Goal: Navigation & Orientation: Find specific page/section

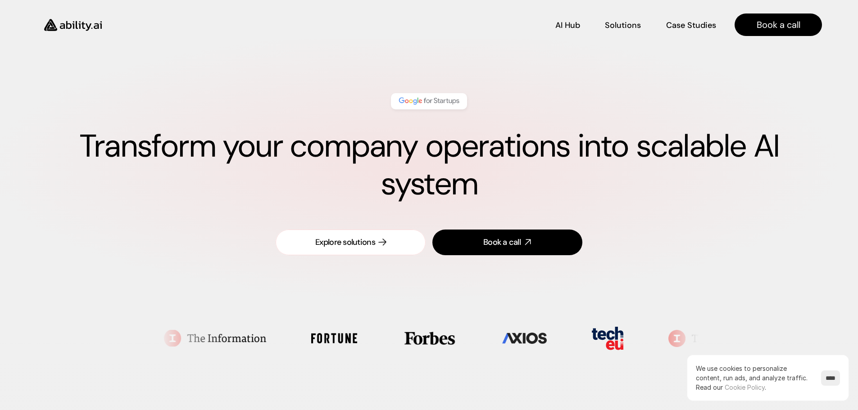
click at [368, 242] on div "Explore solutions" at bounding box center [345, 242] width 60 height 11
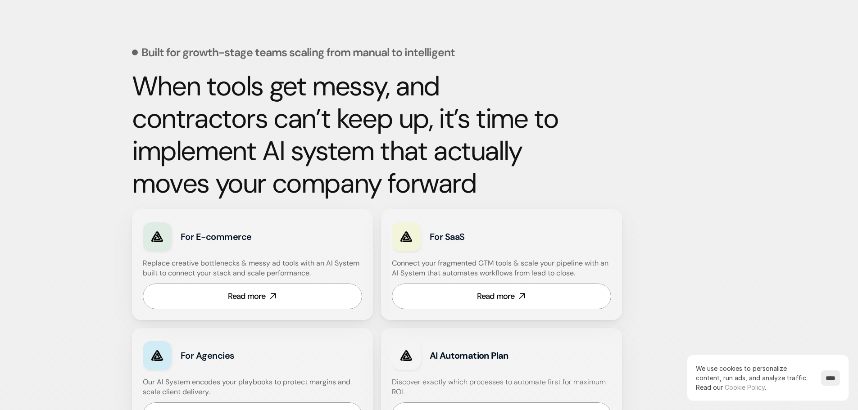
scroll to position [374, 0]
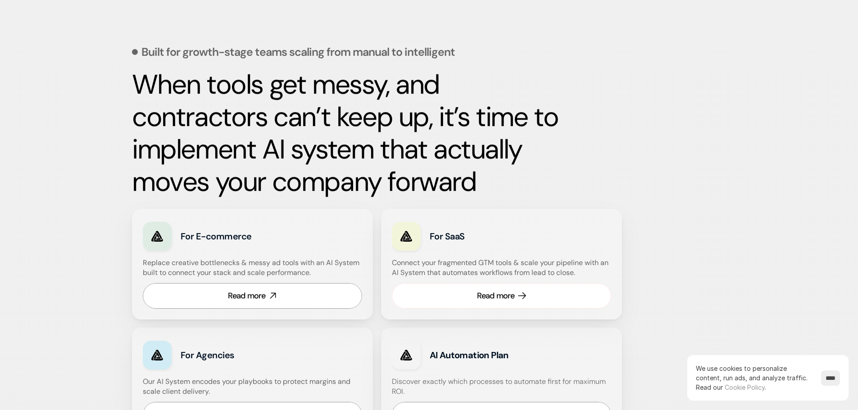
click at [508, 303] on link "Read more" at bounding box center [501, 296] width 219 height 26
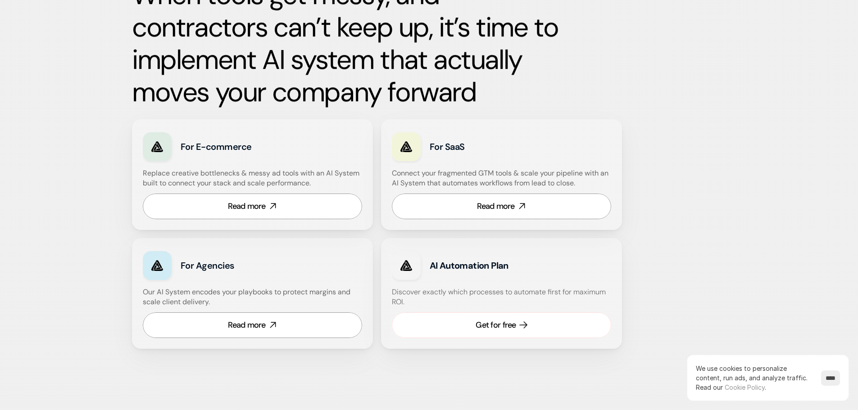
scroll to position [465, 0]
click at [469, 327] on link "Get for free" at bounding box center [501, 325] width 219 height 26
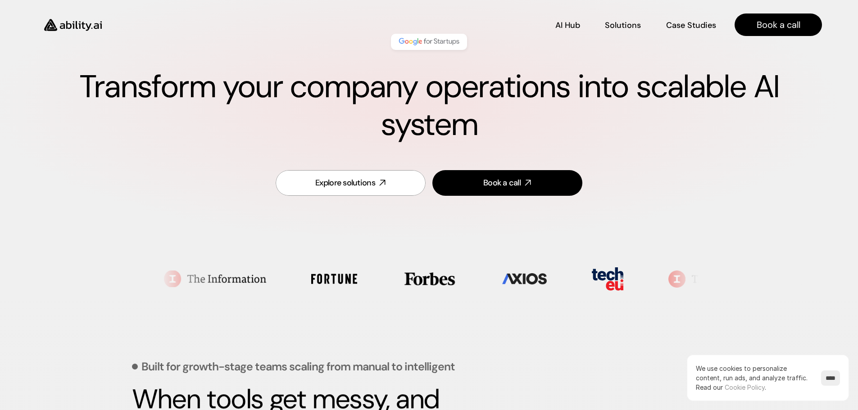
scroll to position [59, 0]
click at [677, 25] on p "Case Studies" at bounding box center [691, 26] width 49 height 11
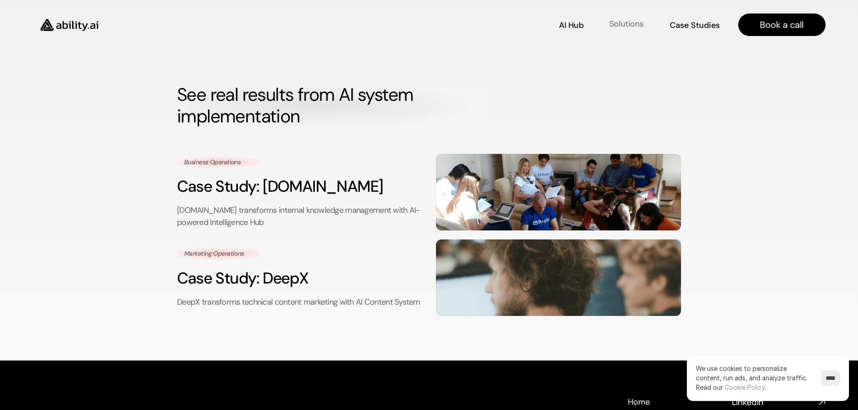
click at [636, 25] on p "Solutions" at bounding box center [627, 23] width 34 height 11
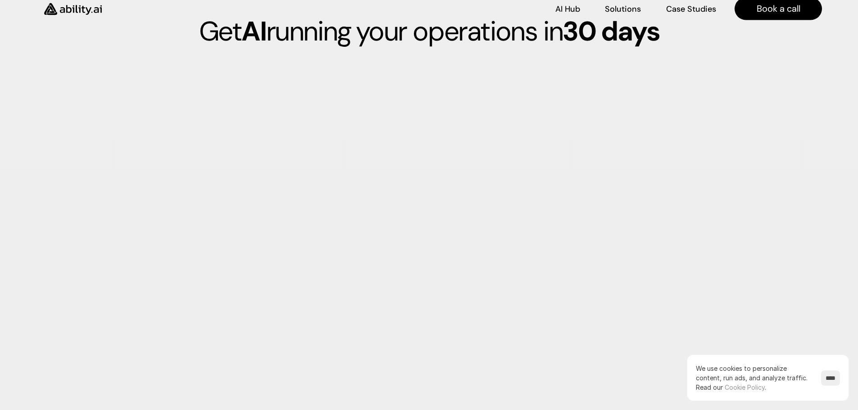
scroll to position [2357, 0]
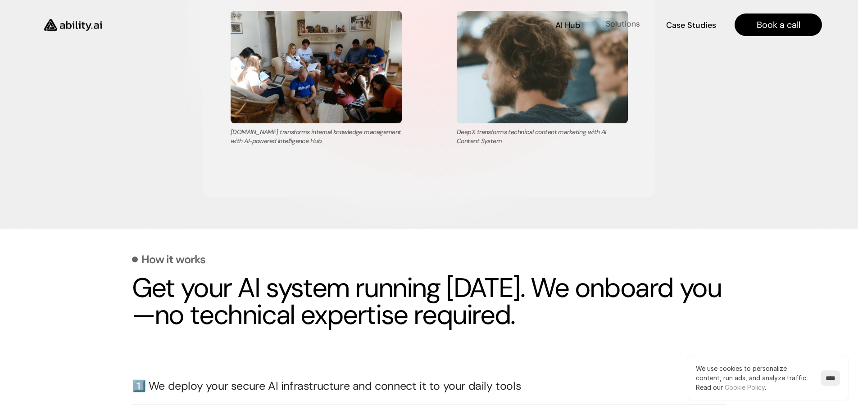
click at [621, 24] on p "Solutions" at bounding box center [623, 23] width 34 height 11
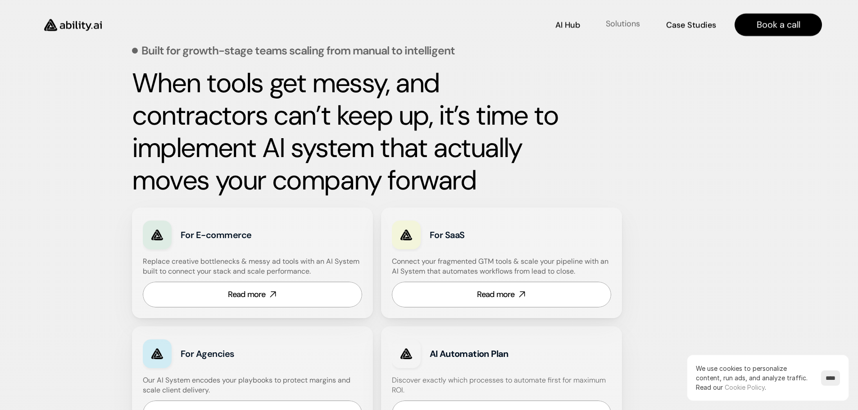
scroll to position [374, 0]
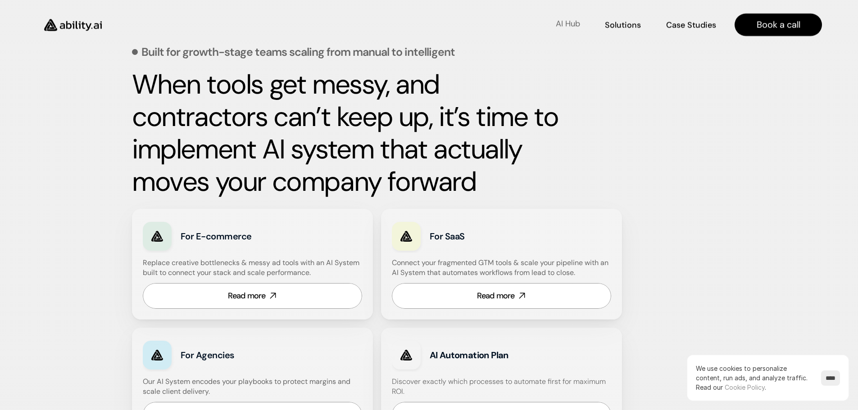
click at [569, 25] on p "AI Hub" at bounding box center [568, 23] width 24 height 11
